Goal: Information Seeking & Learning: Learn about a topic

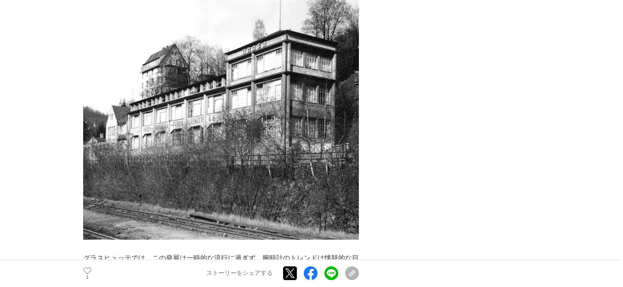
scroll to position [689, 0]
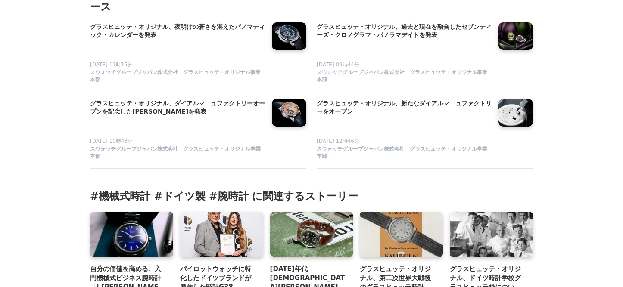
scroll to position [4092, 0]
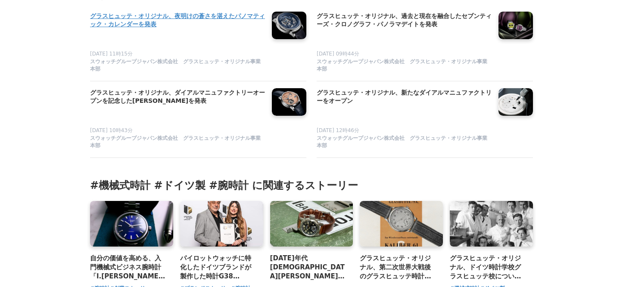
click at [201, 29] on h4 "グラスヒュッテ・オリジナル、夜明けの蒼さを湛えたパノマティック・カレンダーを発表" at bounding box center [177, 21] width 175 height 18
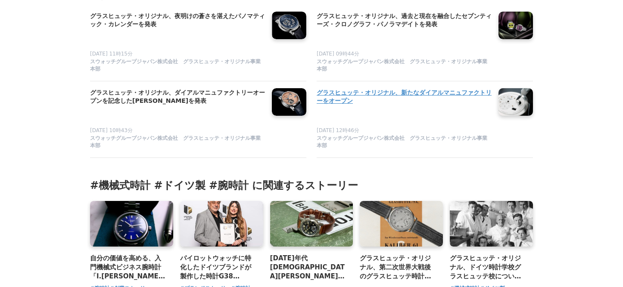
click at [424, 106] on h4 "グラスヒュッテ・オリジナル、新たなダイアルマニュファクトリーをオープン" at bounding box center [404, 97] width 175 height 18
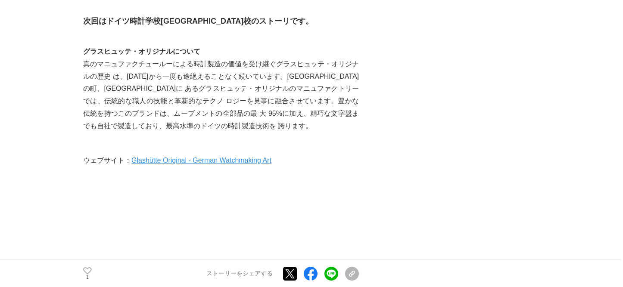
scroll to position [1895, 0]
